Goal: Information Seeking & Learning: Learn about a topic

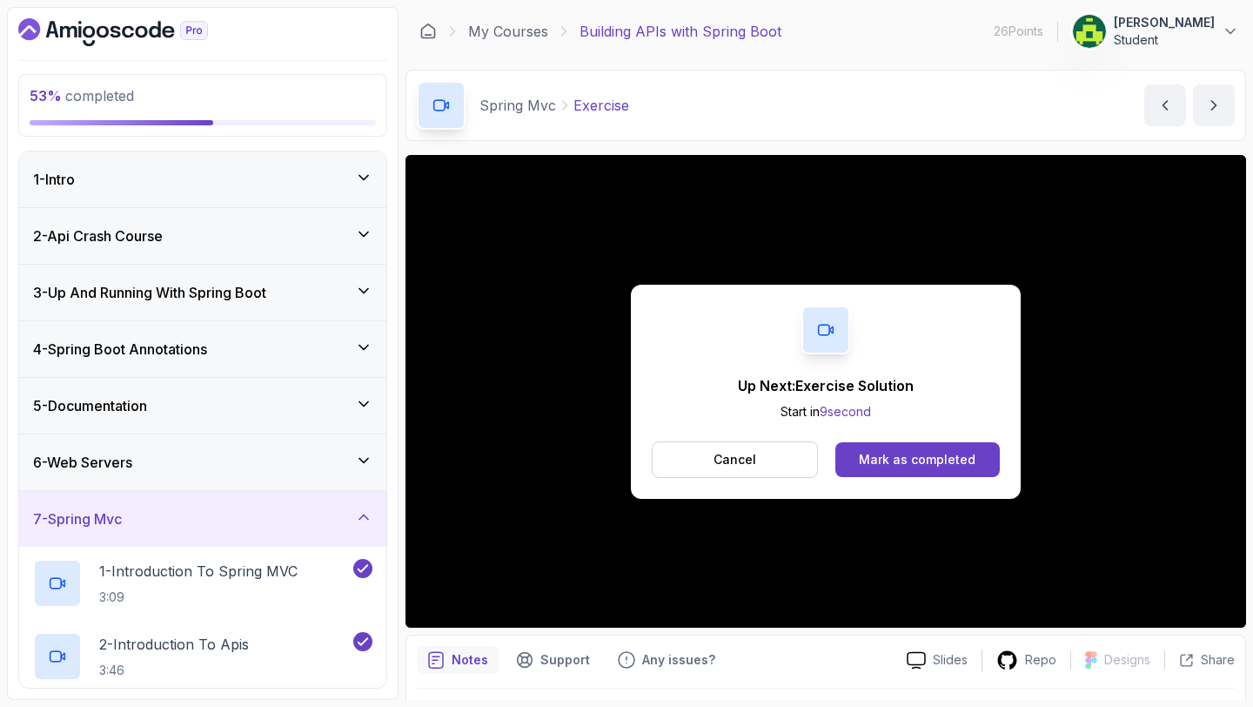
click at [886, 459] on div "Mark as completed" at bounding box center [917, 459] width 117 height 17
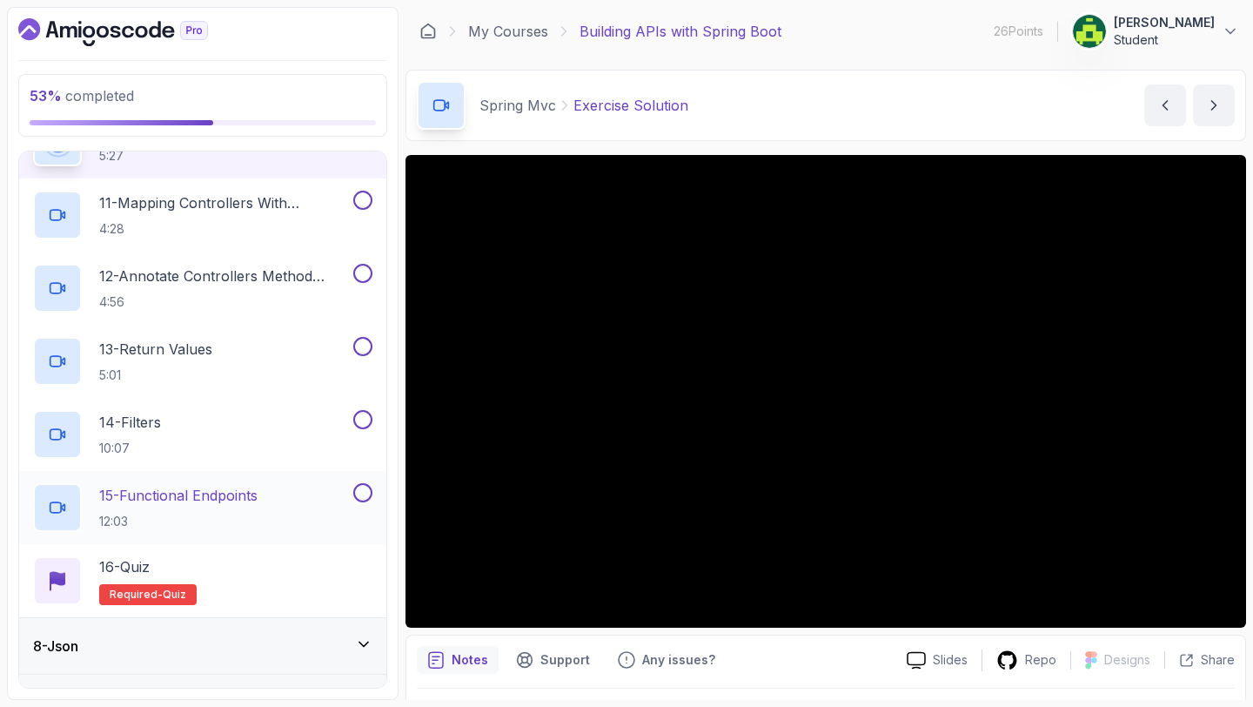
scroll to position [1085, 0]
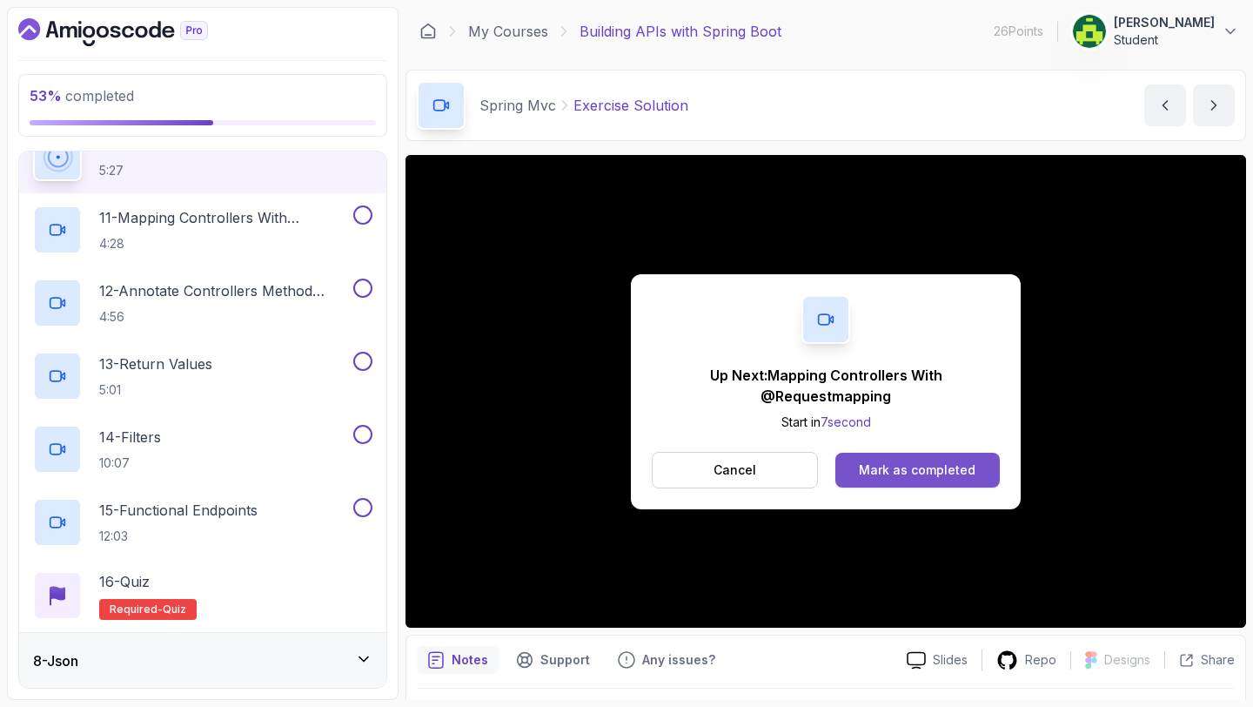
click at [917, 468] on div "Mark as completed" at bounding box center [917, 469] width 117 height 17
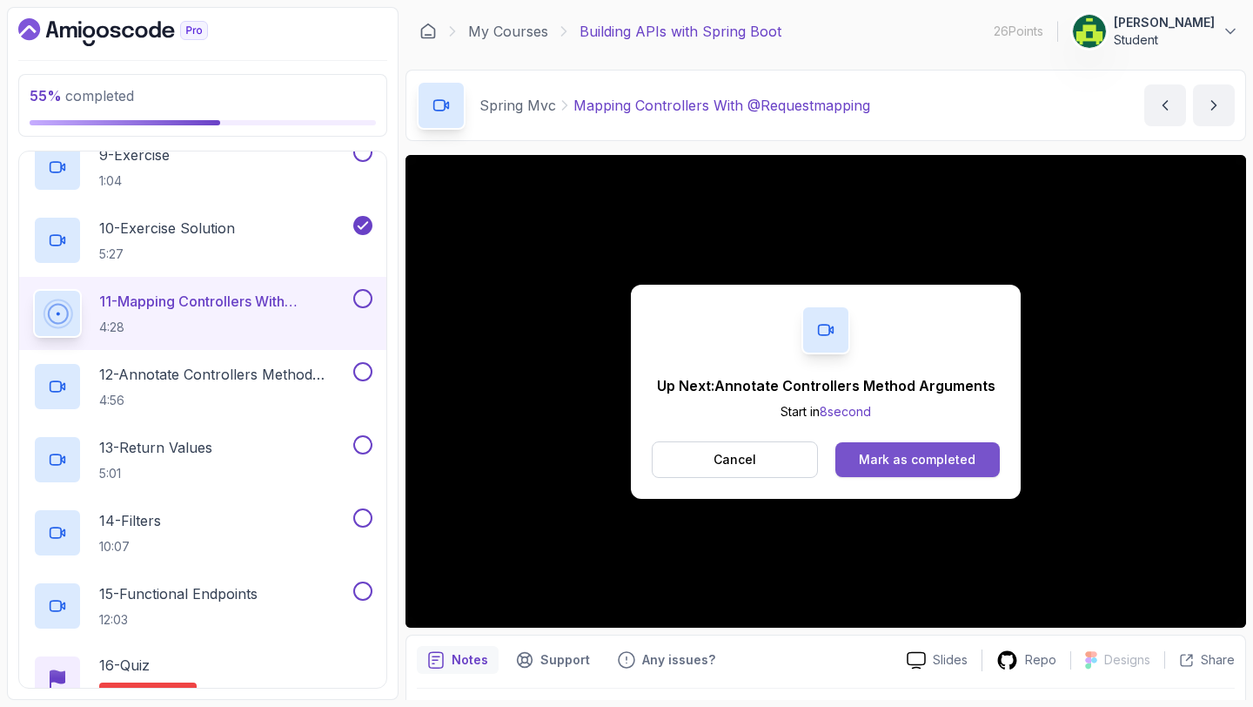
click at [915, 455] on div "Mark as completed" at bounding box center [917, 459] width 117 height 17
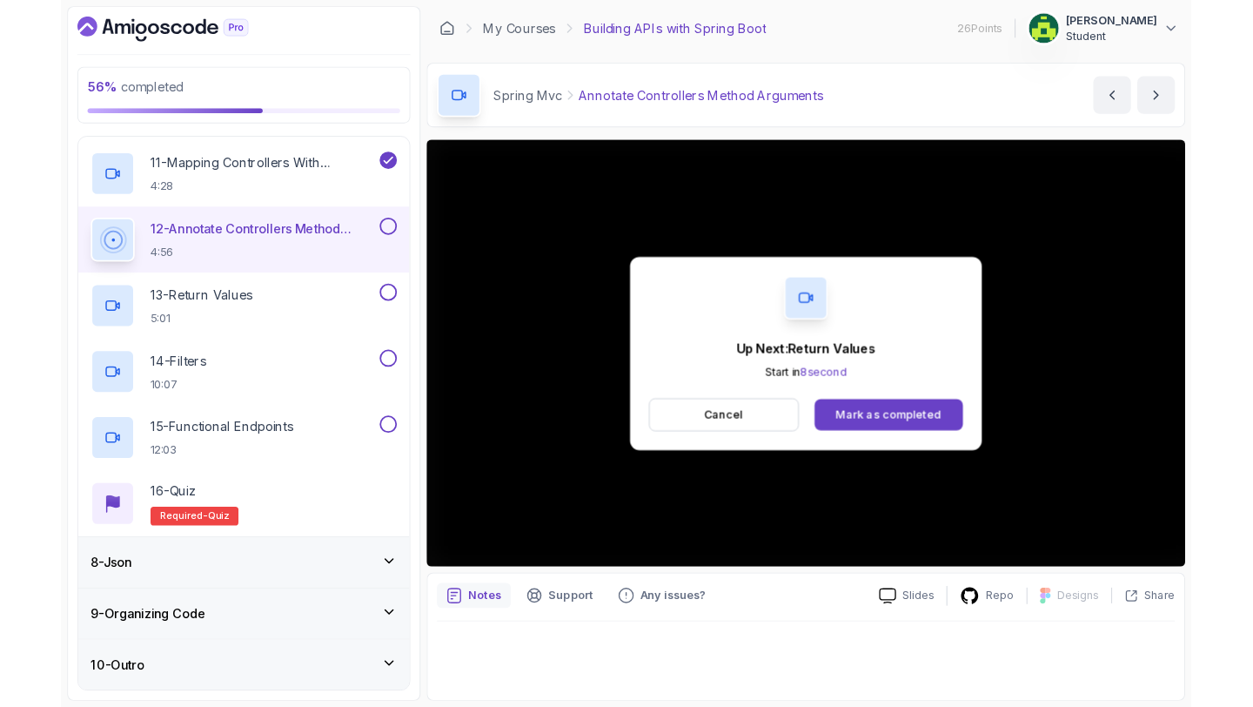
scroll to position [1199, 0]
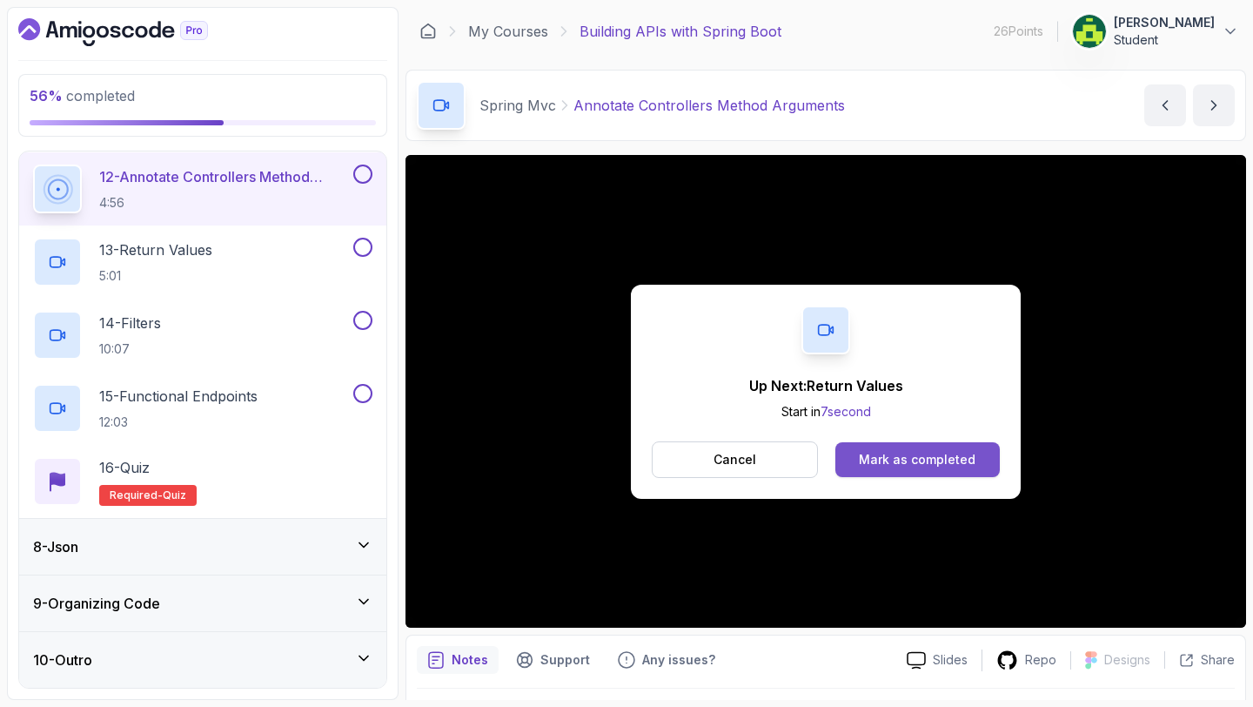
click at [883, 465] on div "Mark as completed" at bounding box center [917, 459] width 117 height 17
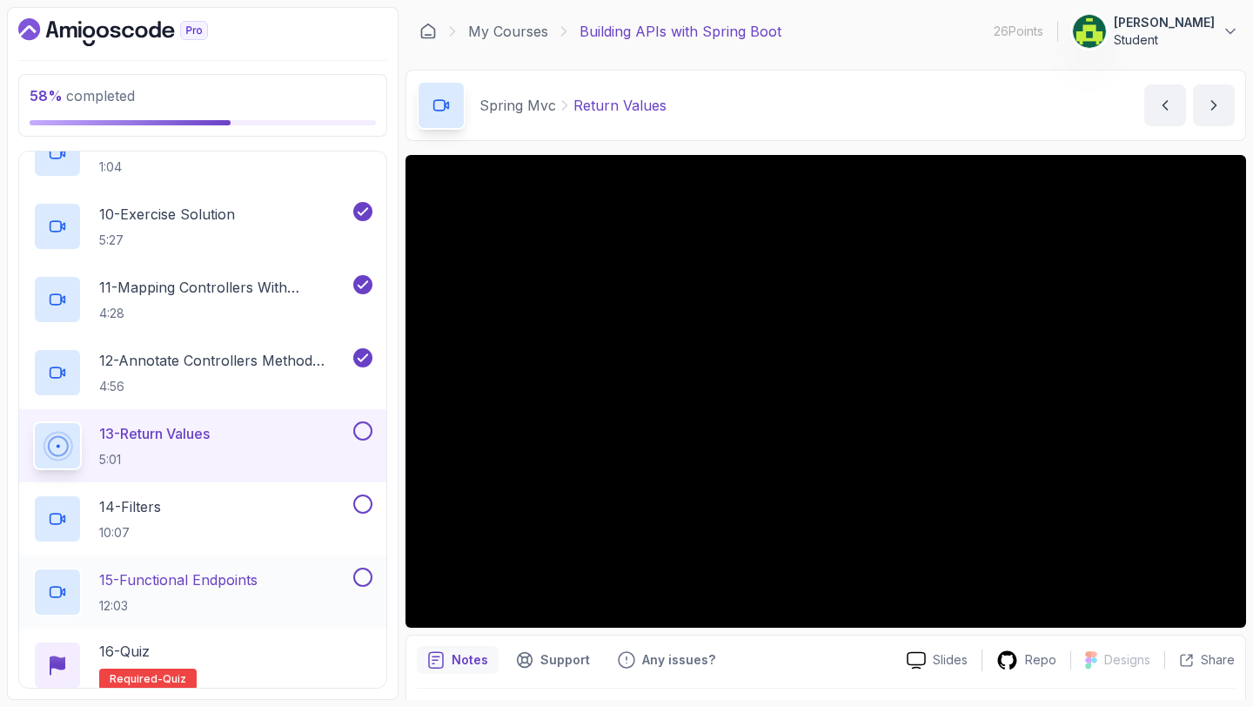
scroll to position [1058, 0]
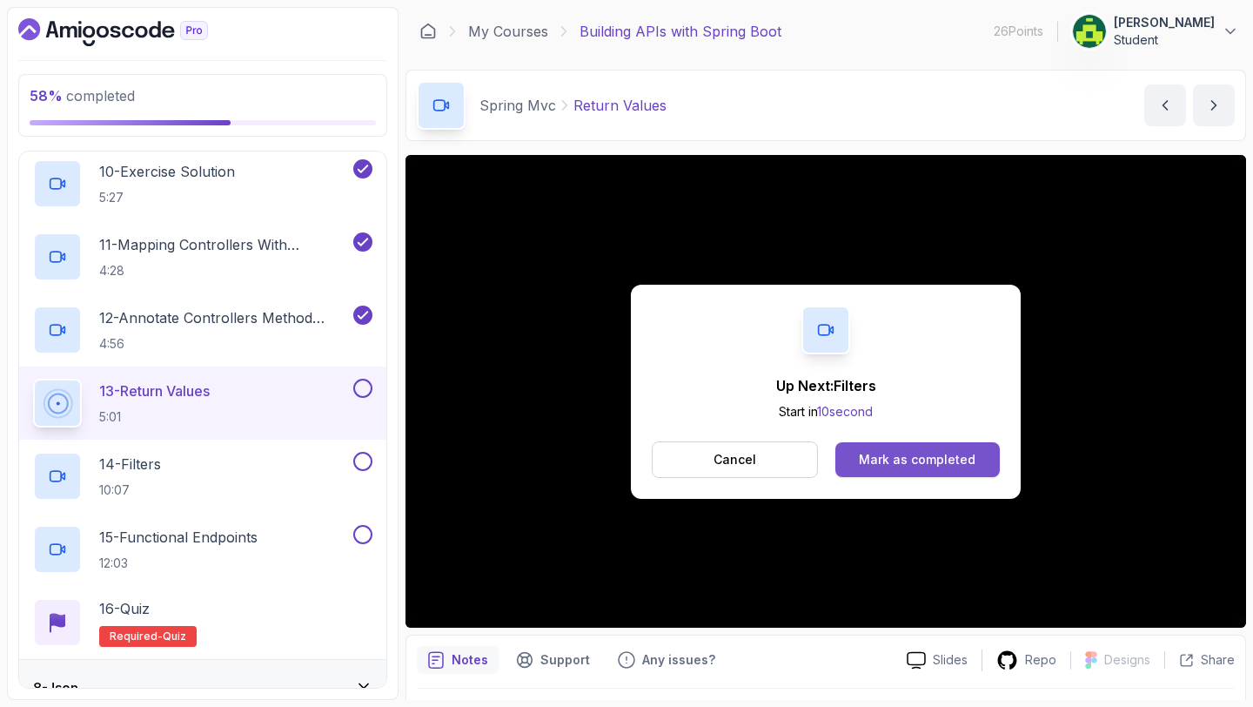
click at [923, 465] on div "Mark as completed" at bounding box center [917, 459] width 117 height 17
